Goal: Task Accomplishment & Management: Manage account settings

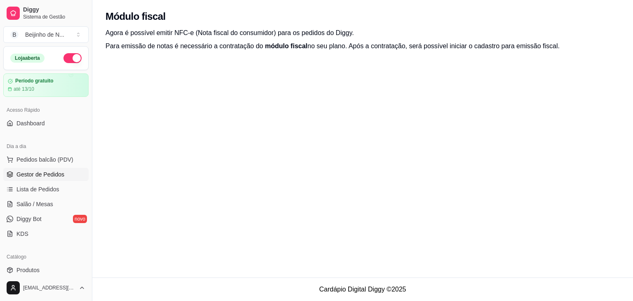
click at [48, 174] on span "Gestor de Pedidos" at bounding box center [40, 174] width 48 height 8
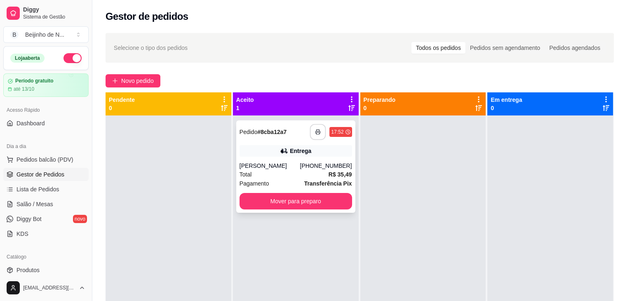
click at [317, 132] on rect "button" at bounding box center [318, 133] width 3 height 2
click at [324, 200] on button "Mover para preparo" at bounding box center [296, 201] width 113 height 16
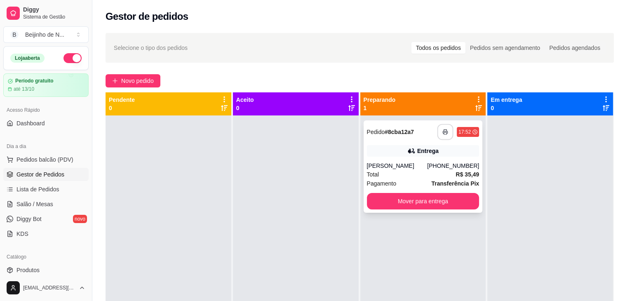
click at [442, 130] on icon "button" at bounding box center [445, 132] width 6 height 6
